Goal: Transaction & Acquisition: Purchase product/service

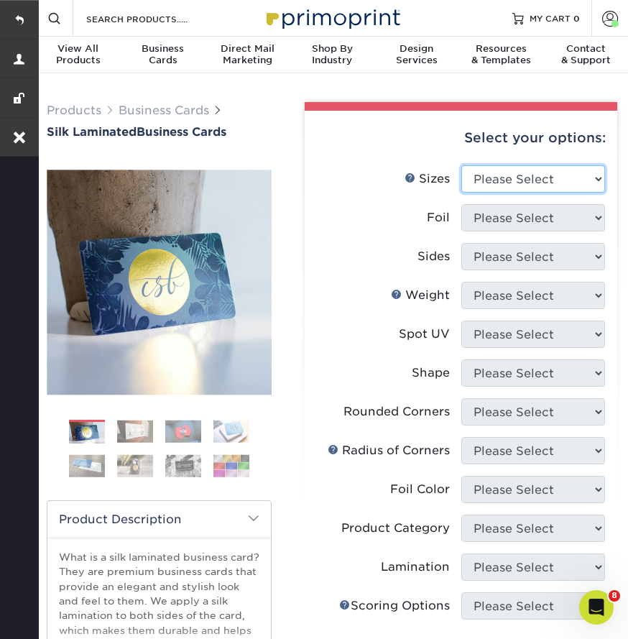
select select "2.00x3.50"
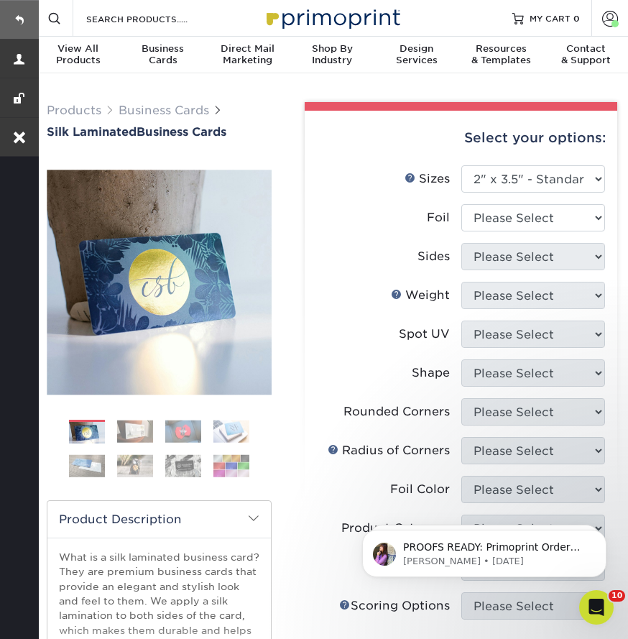
click at [25, 23] on link at bounding box center [19, 19] width 39 height 39
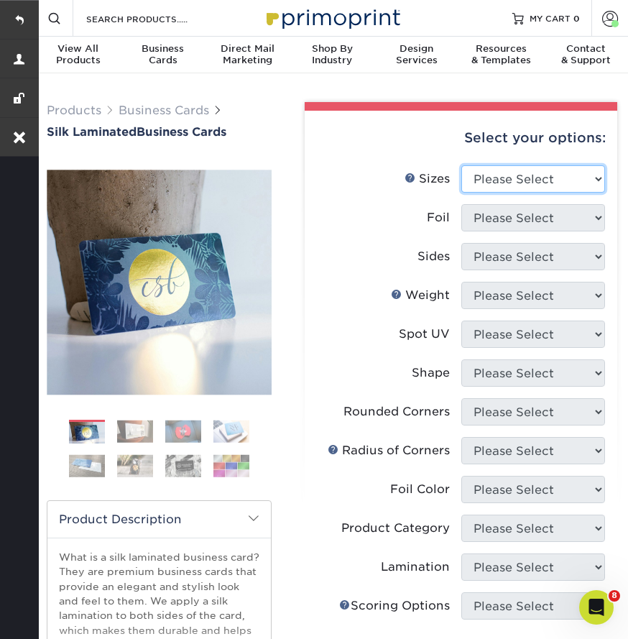
select select "2.00x3.50"
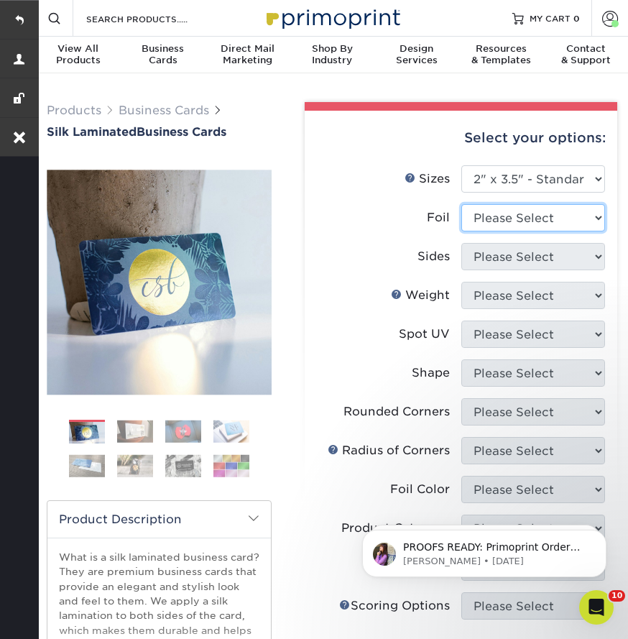
select select "0"
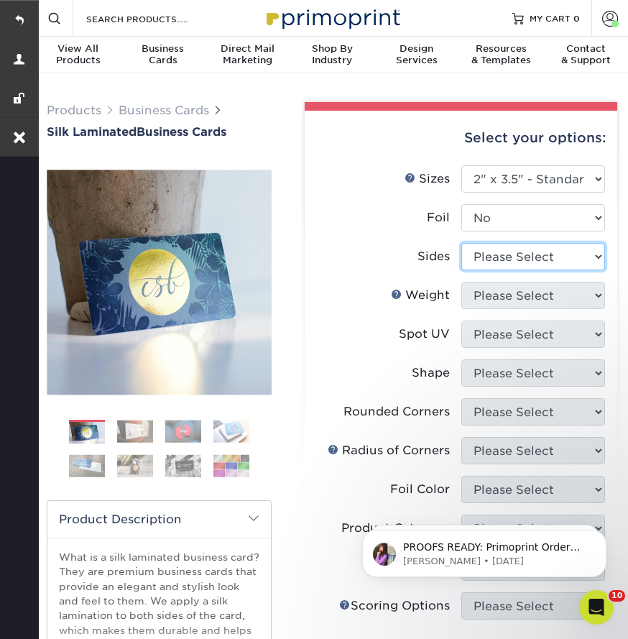
select select "13abbda7-1d64-4f25-8bb2-c179b224825d"
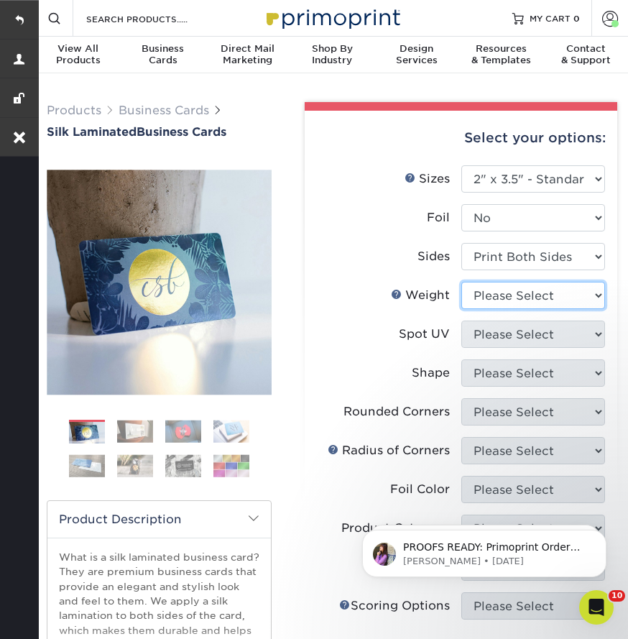
select select "16PT"
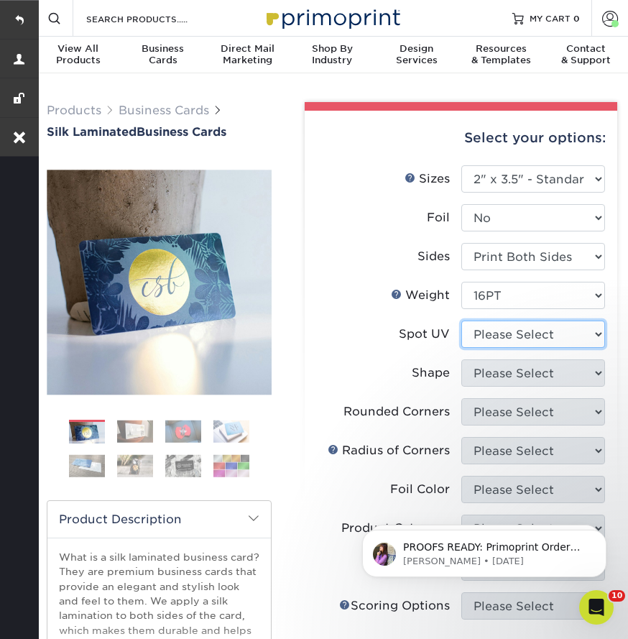
select select "3"
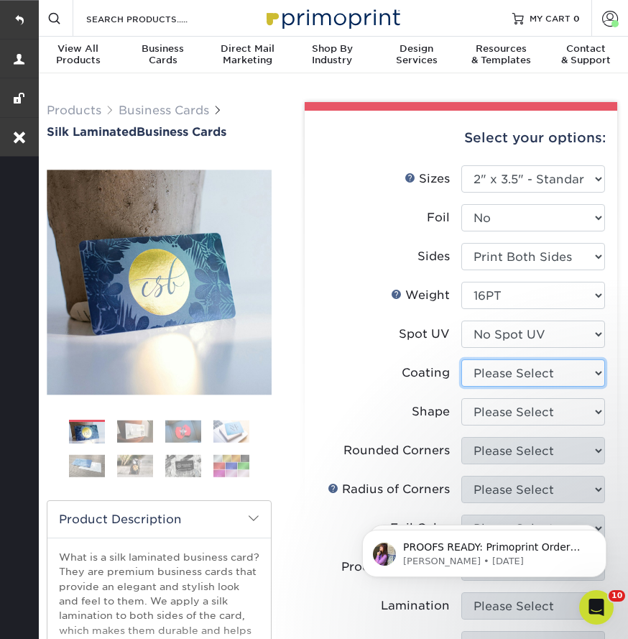
select select "3e7618de-abca-4bda-9f97-8b9129e913d8"
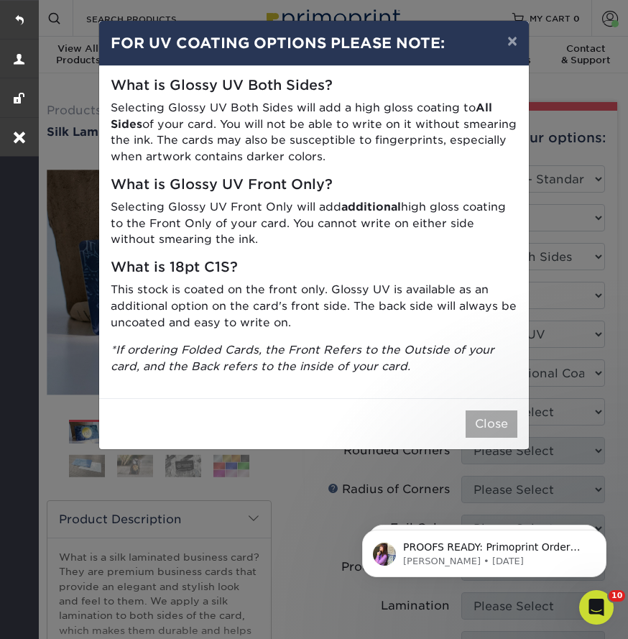
click at [489, 424] on button "Close" at bounding box center [492, 423] width 52 height 27
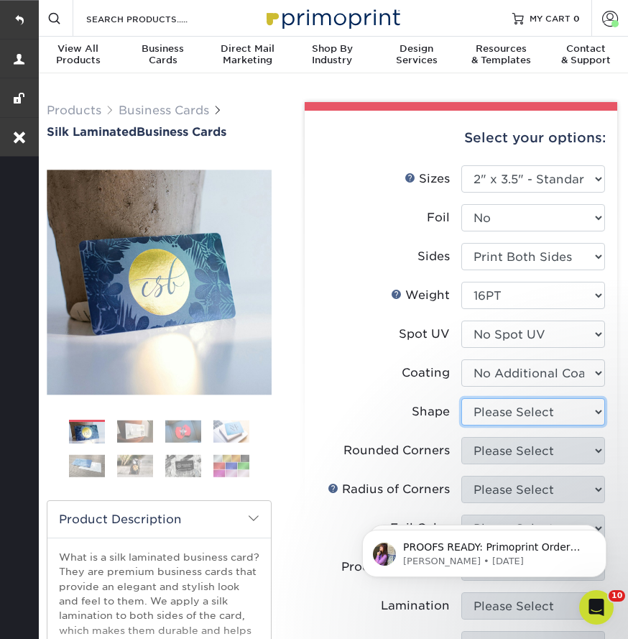
select select "standard"
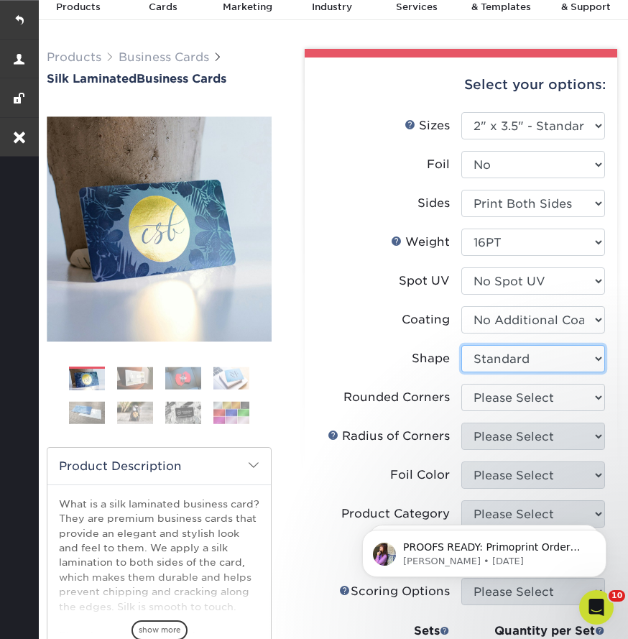
scroll to position [57, 0]
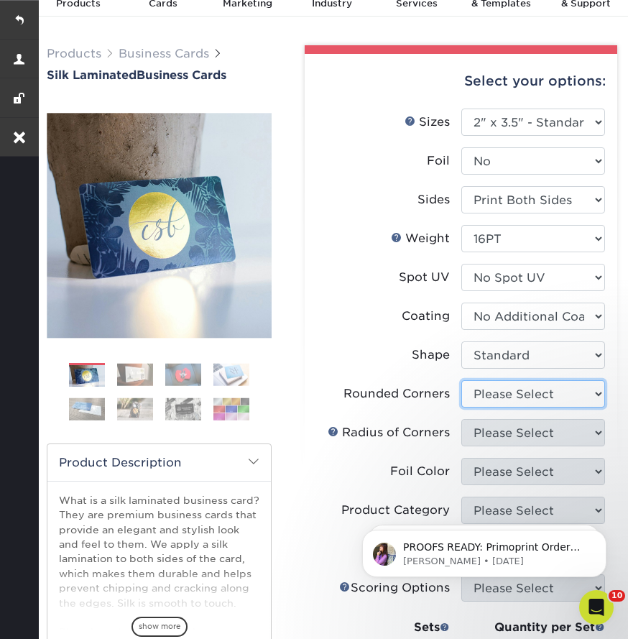
select select "0"
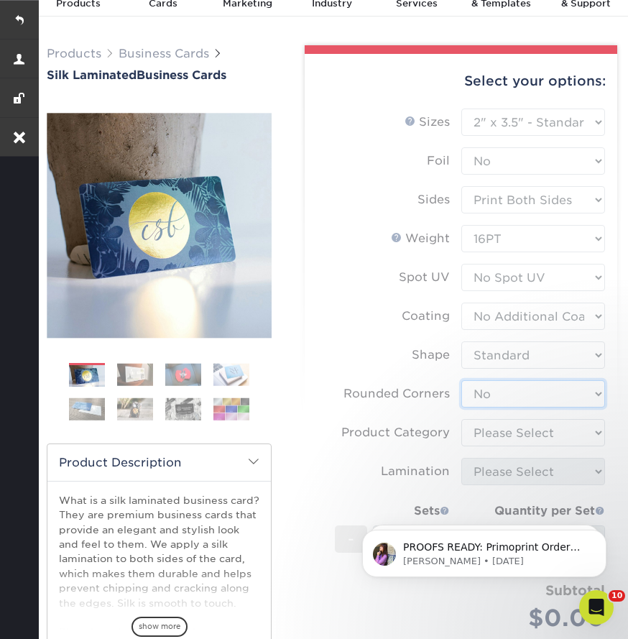
scroll to position [89, 0]
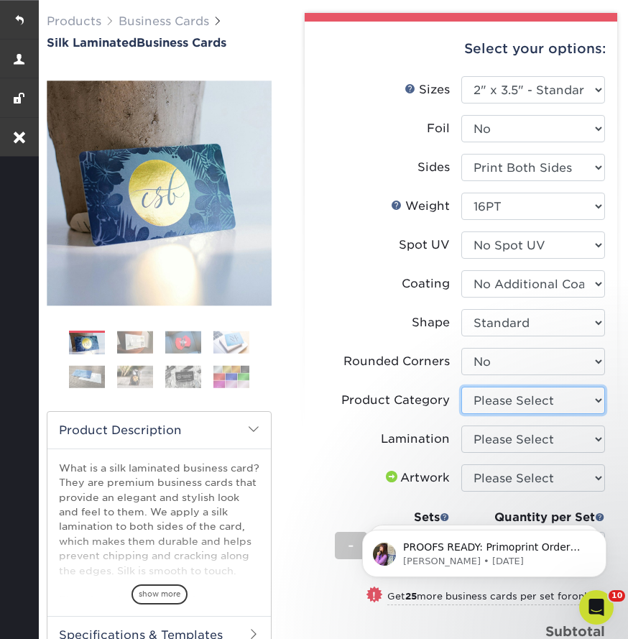
select select "3b5148f1-0588-4f88-a218-97bcfdce65c1"
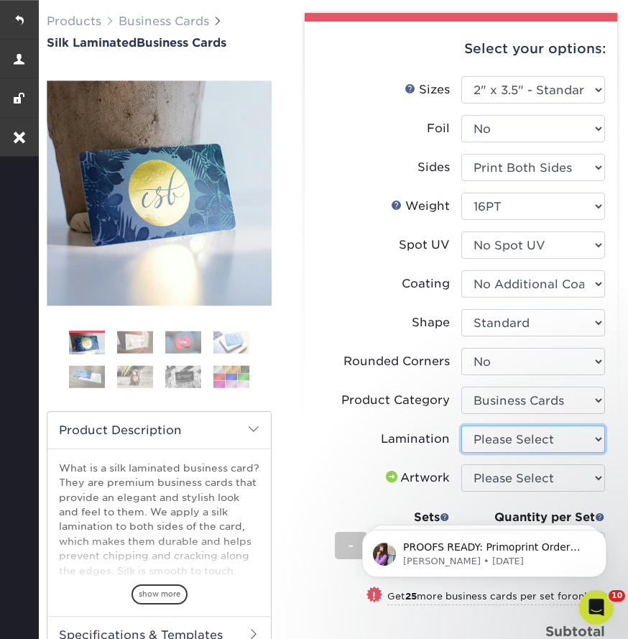
select select "ccacb42f-45f7-42d3-bbd3-7c8421cf37f0"
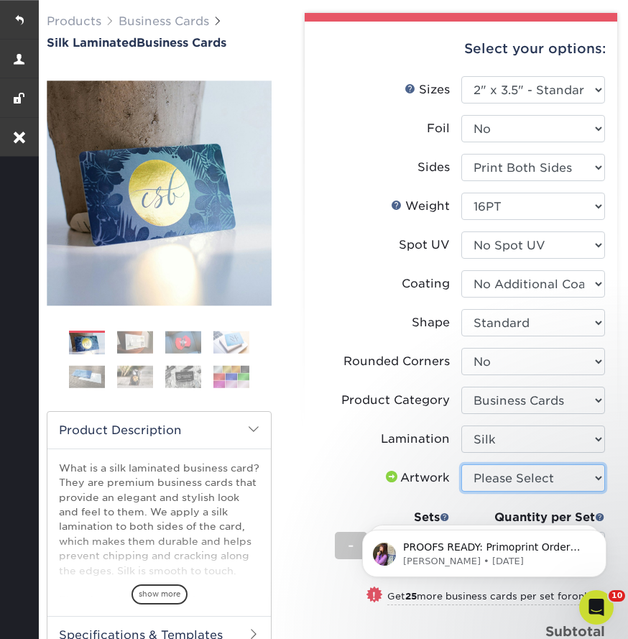
select select "upload"
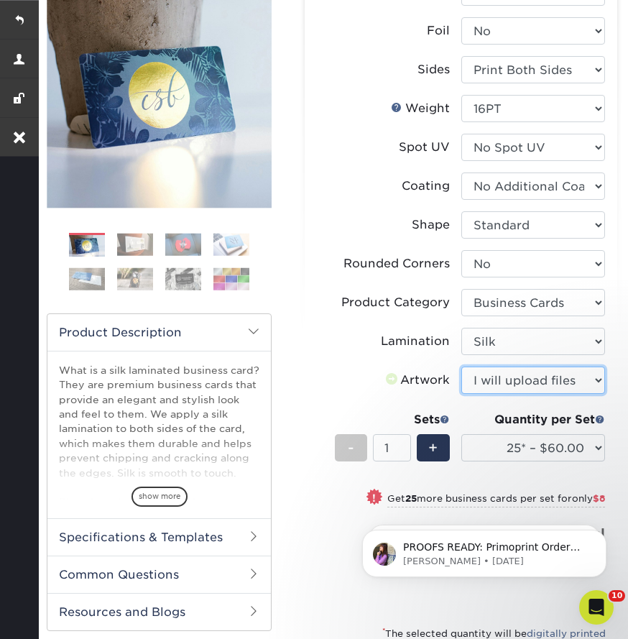
scroll to position [230, 0]
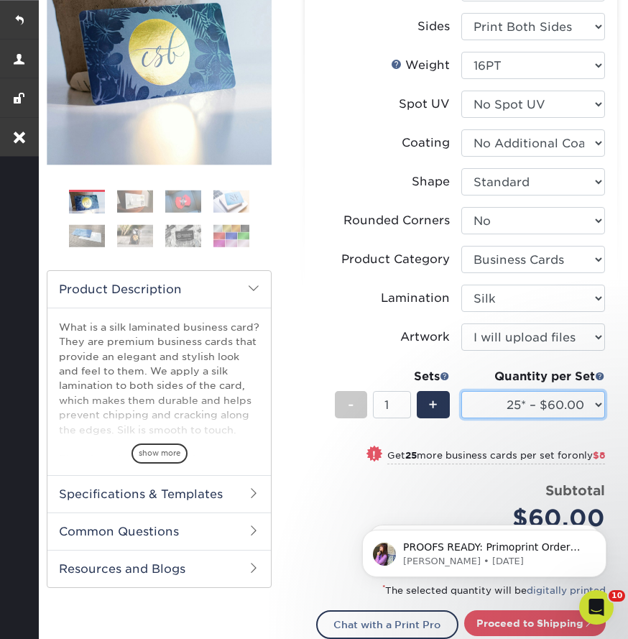
select select "250* – $92.00"
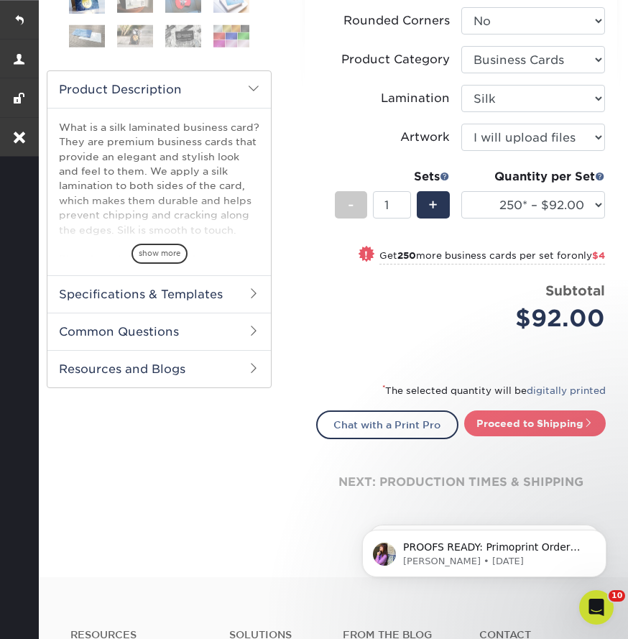
click at [498, 426] on link "Proceed to Shipping" at bounding box center [535, 423] width 142 height 26
type input "Set 1"
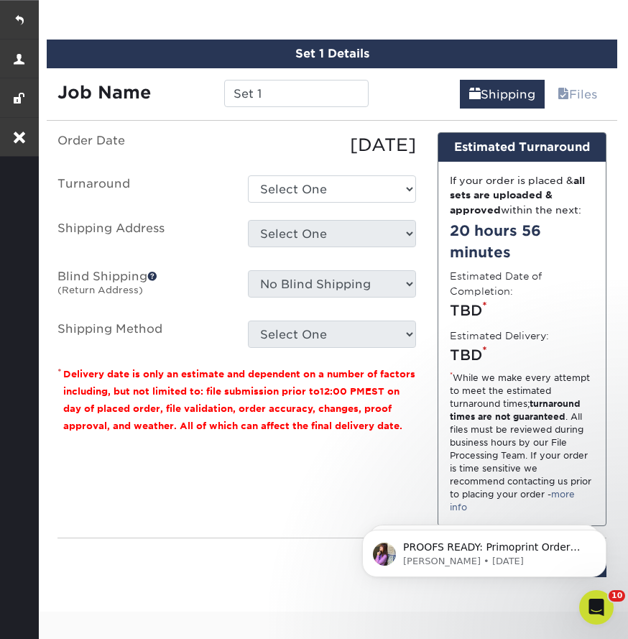
scroll to position [878, 0]
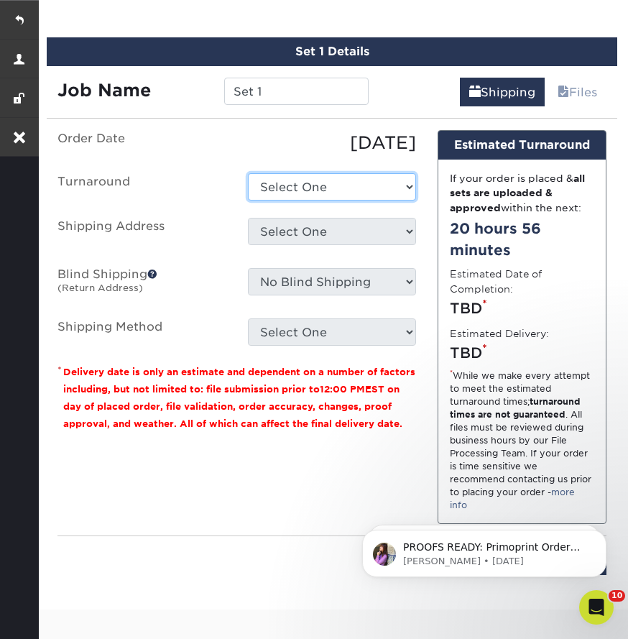
select select "d1b63c63-e638-46b8-b171-df9c8cedce0d"
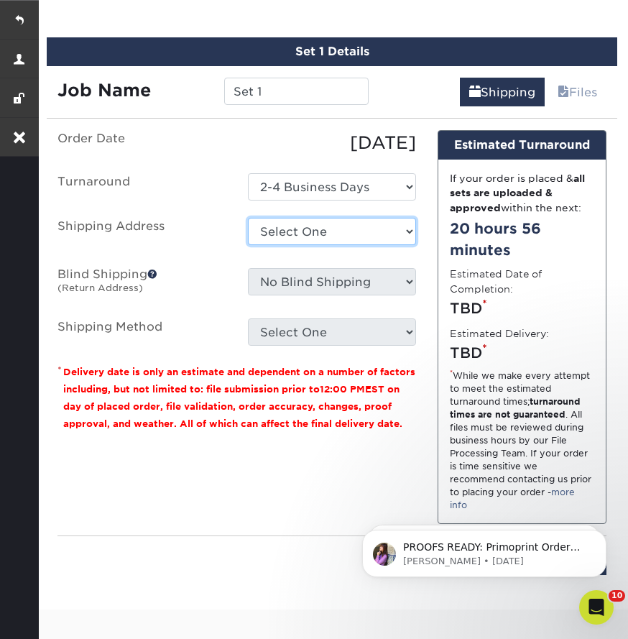
select select "217924"
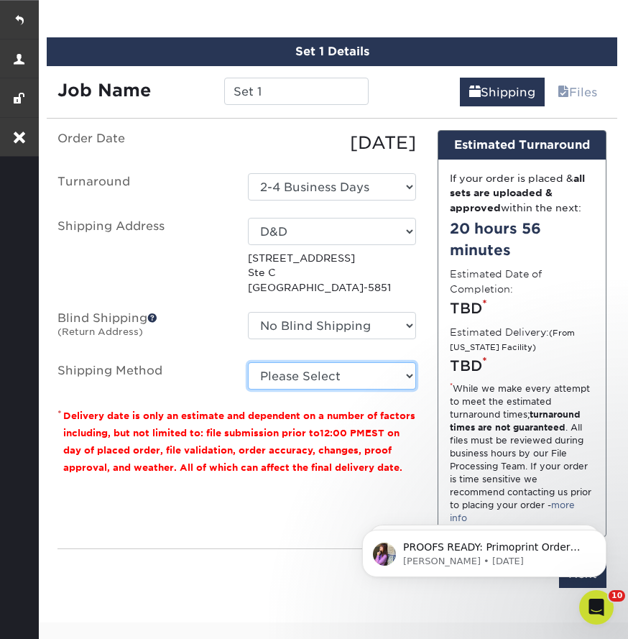
select select "03"
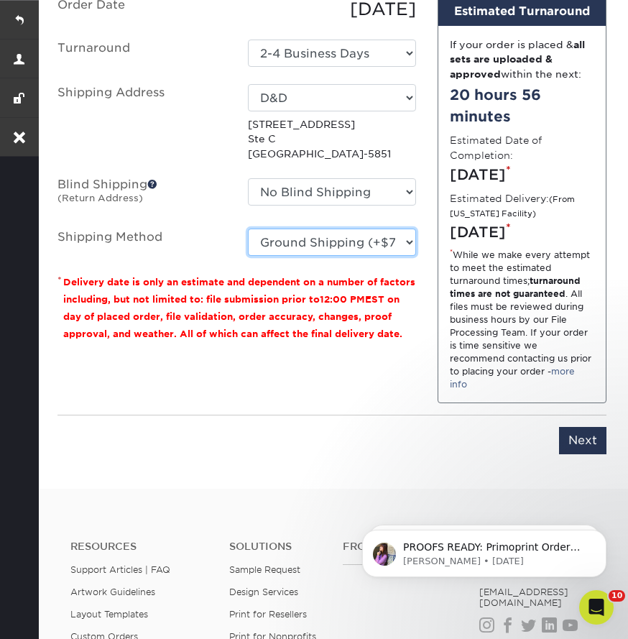
scroll to position [1051, 0]
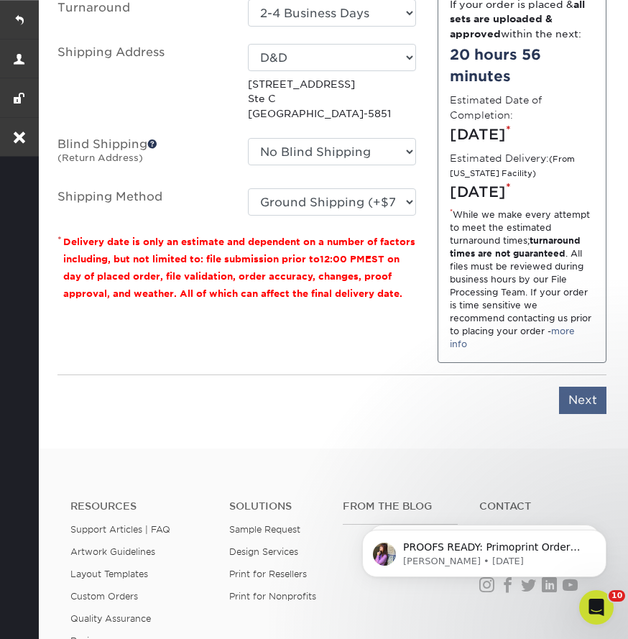
click at [571, 414] on input "Next" at bounding box center [582, 400] width 47 height 27
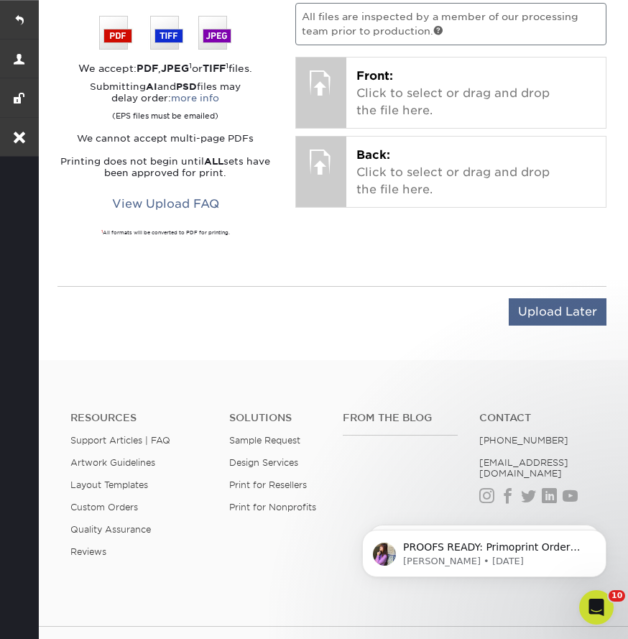
click at [556, 302] on input "Upload Later" at bounding box center [558, 311] width 98 height 27
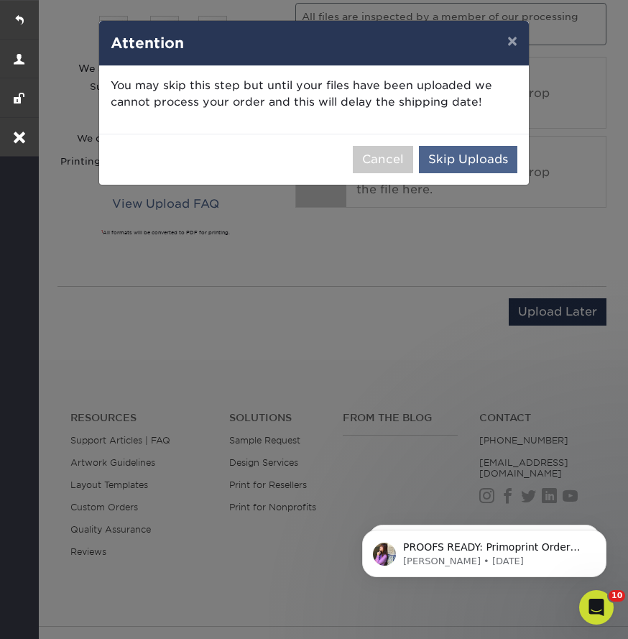
click at [492, 162] on button "Skip Uploads" at bounding box center [468, 159] width 98 height 27
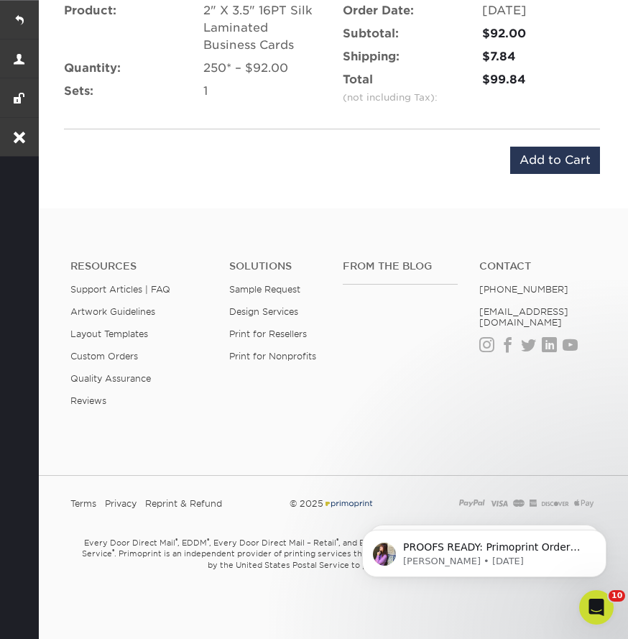
scroll to position [1049, 0]
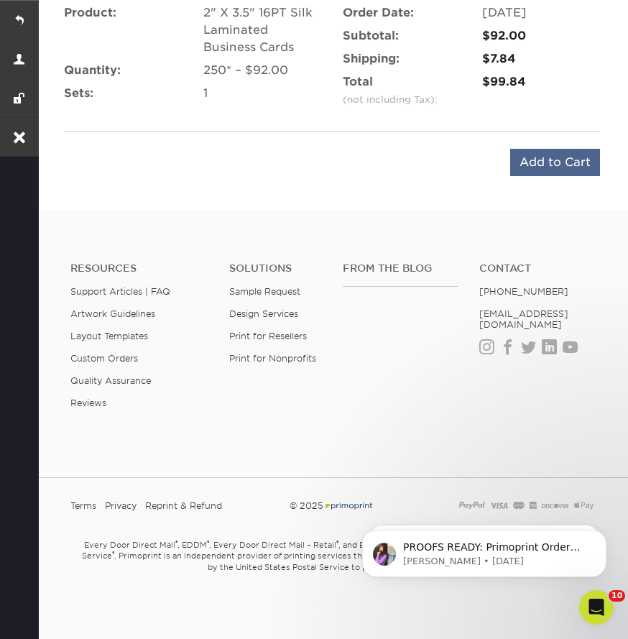
click at [540, 167] on input "Add to Cart" at bounding box center [555, 162] width 90 height 27
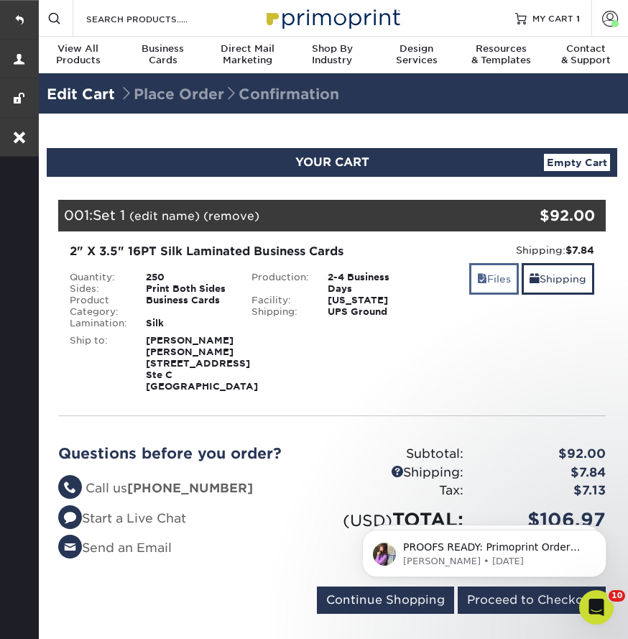
click at [487, 280] on link "Files" at bounding box center [494, 278] width 50 height 31
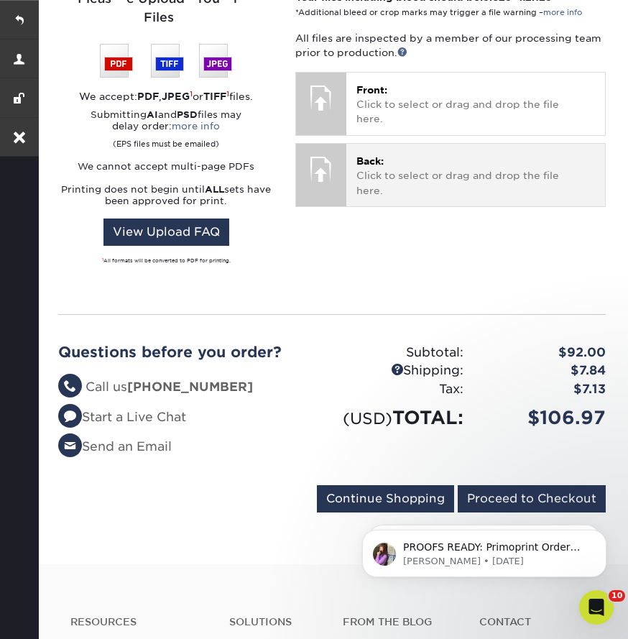
scroll to position [445, 0]
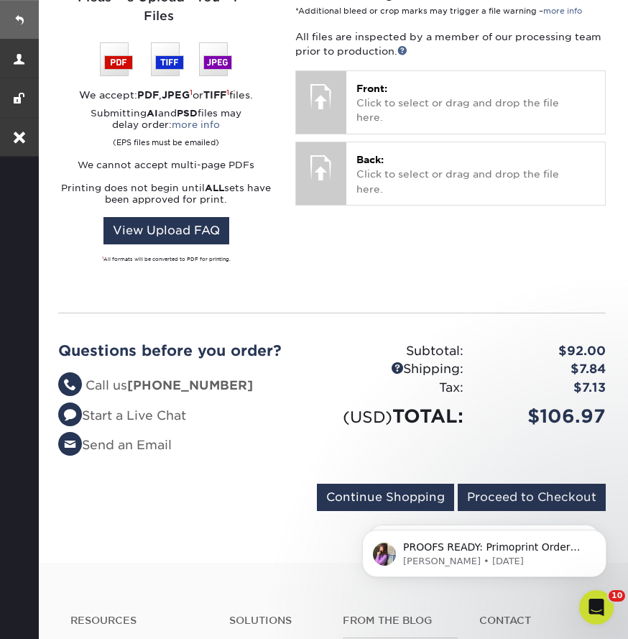
click at [7, 11] on link at bounding box center [19, 19] width 39 height 39
